Goal: Transaction & Acquisition: Purchase product/service

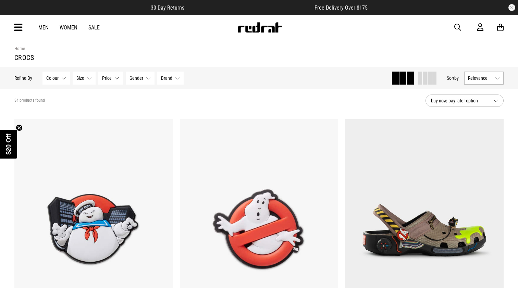
click at [255, 26] on img at bounding box center [259, 27] width 45 height 10
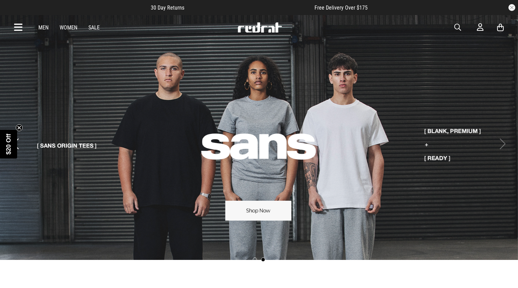
click at [17, 128] on circle "Close teaser" at bounding box center [19, 127] width 7 height 7
click at [16, 138] on button "Previous slide" at bounding box center [15, 143] width 9 height 15
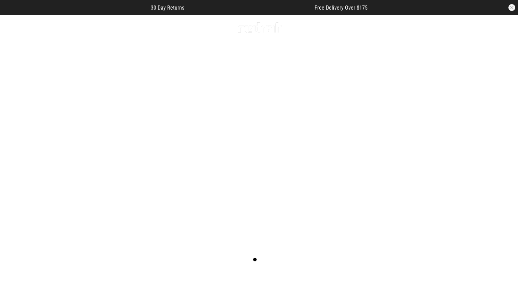
click at [258, 28] on img at bounding box center [259, 27] width 45 height 10
click at [46, 28] on link "Men" at bounding box center [43, 27] width 10 height 7
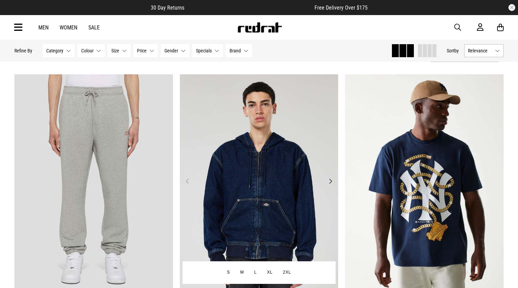
scroll to position [46, 0]
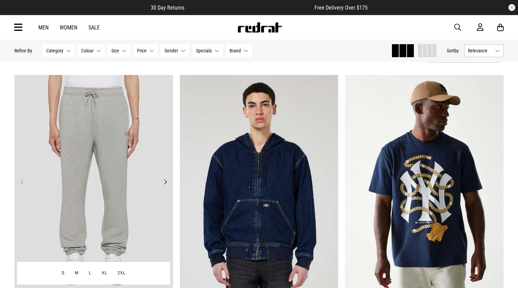
click at [163, 186] on button "Next" at bounding box center [165, 182] width 9 height 8
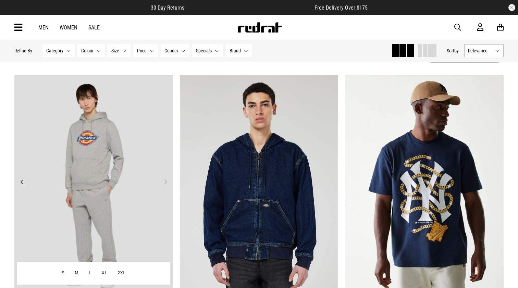
click at [165, 182] on button "Next" at bounding box center [165, 182] width 9 height 8
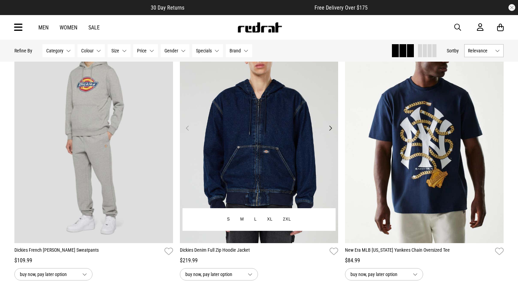
scroll to position [104, 0]
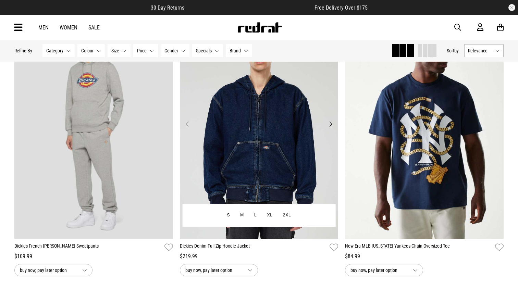
click at [266, 136] on img at bounding box center [259, 128] width 159 height 222
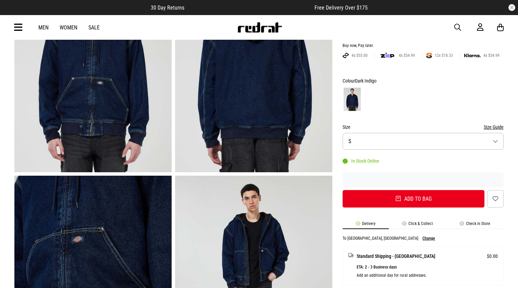
scroll to position [103, 0]
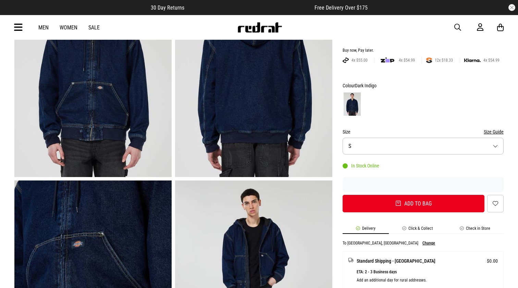
click at [423, 149] on button "Size S" at bounding box center [423, 146] width 161 height 17
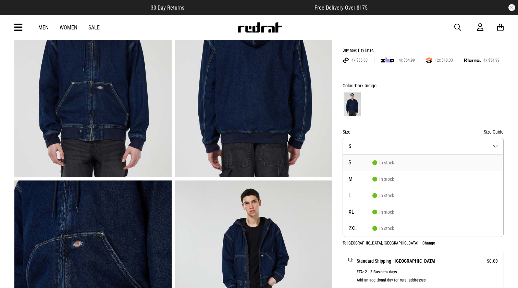
click at [423, 149] on button "Size S" at bounding box center [423, 146] width 161 height 17
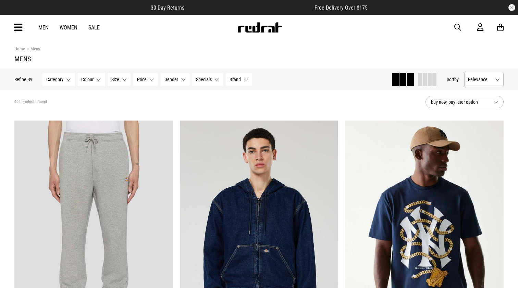
click at [257, 29] on img at bounding box center [259, 27] width 45 height 10
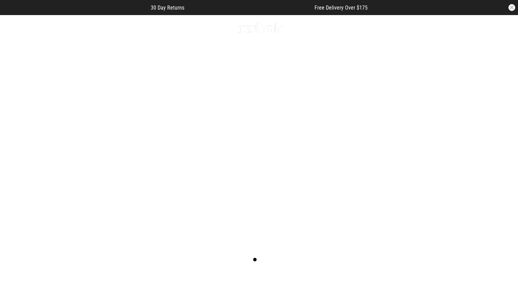
click at [458, 28] on span "button" at bounding box center [457, 27] width 7 height 8
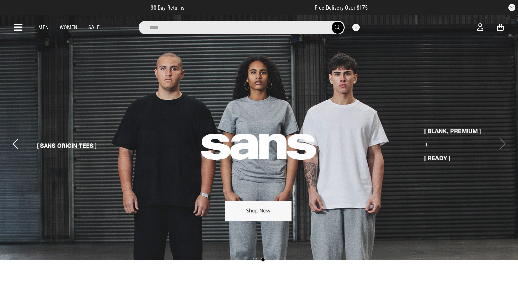
type input "****"
click at [337, 27] on button "submit" at bounding box center [338, 28] width 12 height 12
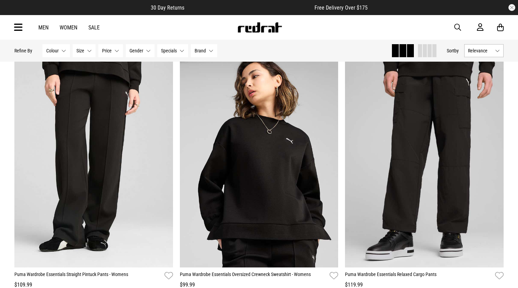
scroll to position [1468, 0]
